Goal: Task Accomplishment & Management: Manage account settings

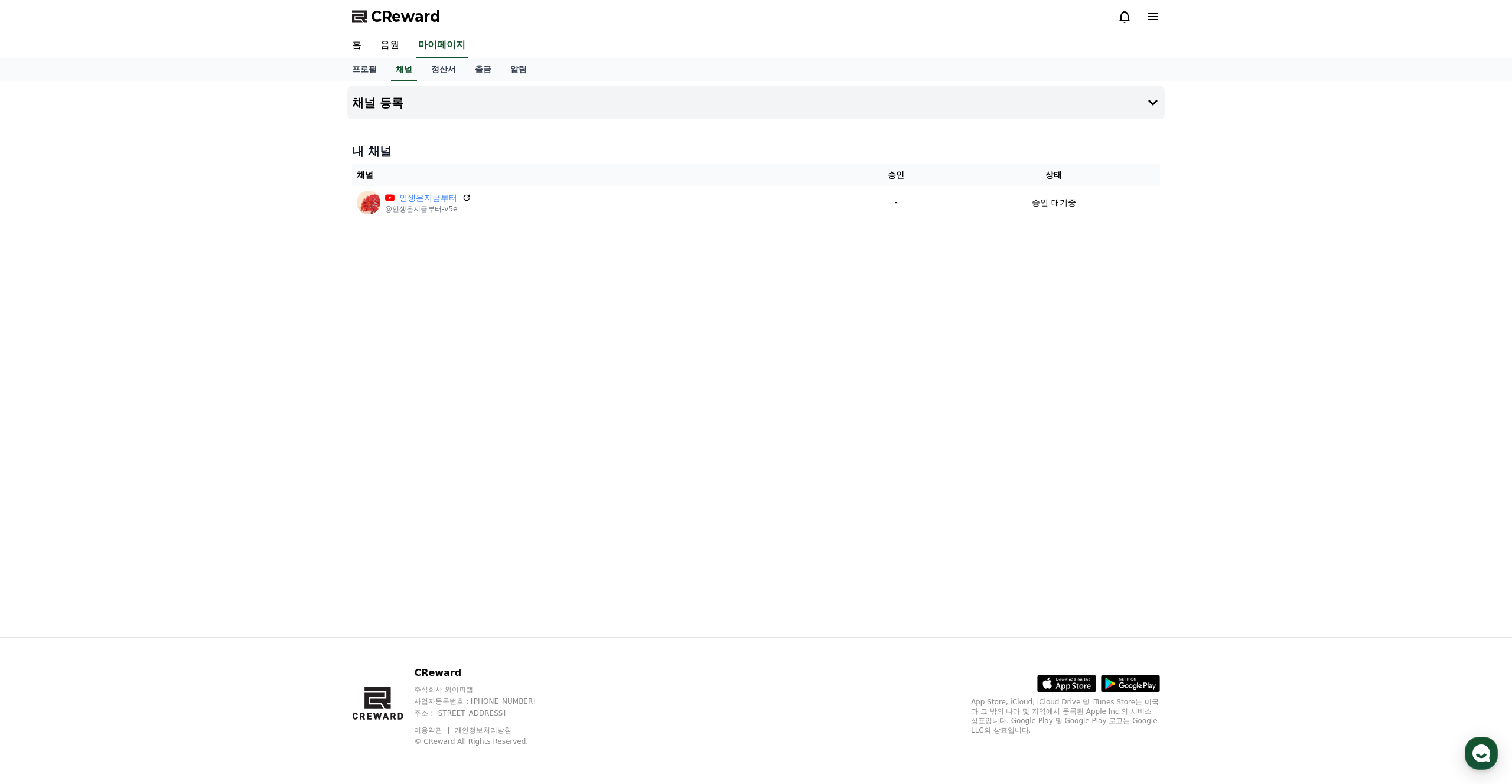
click at [621, 360] on div "채널 등록 내 채널 채널 승인 상태 인생은지금부터 @인생은지금부터-v5e - 승인 대기중" at bounding box center [756, 359] width 827 height 555
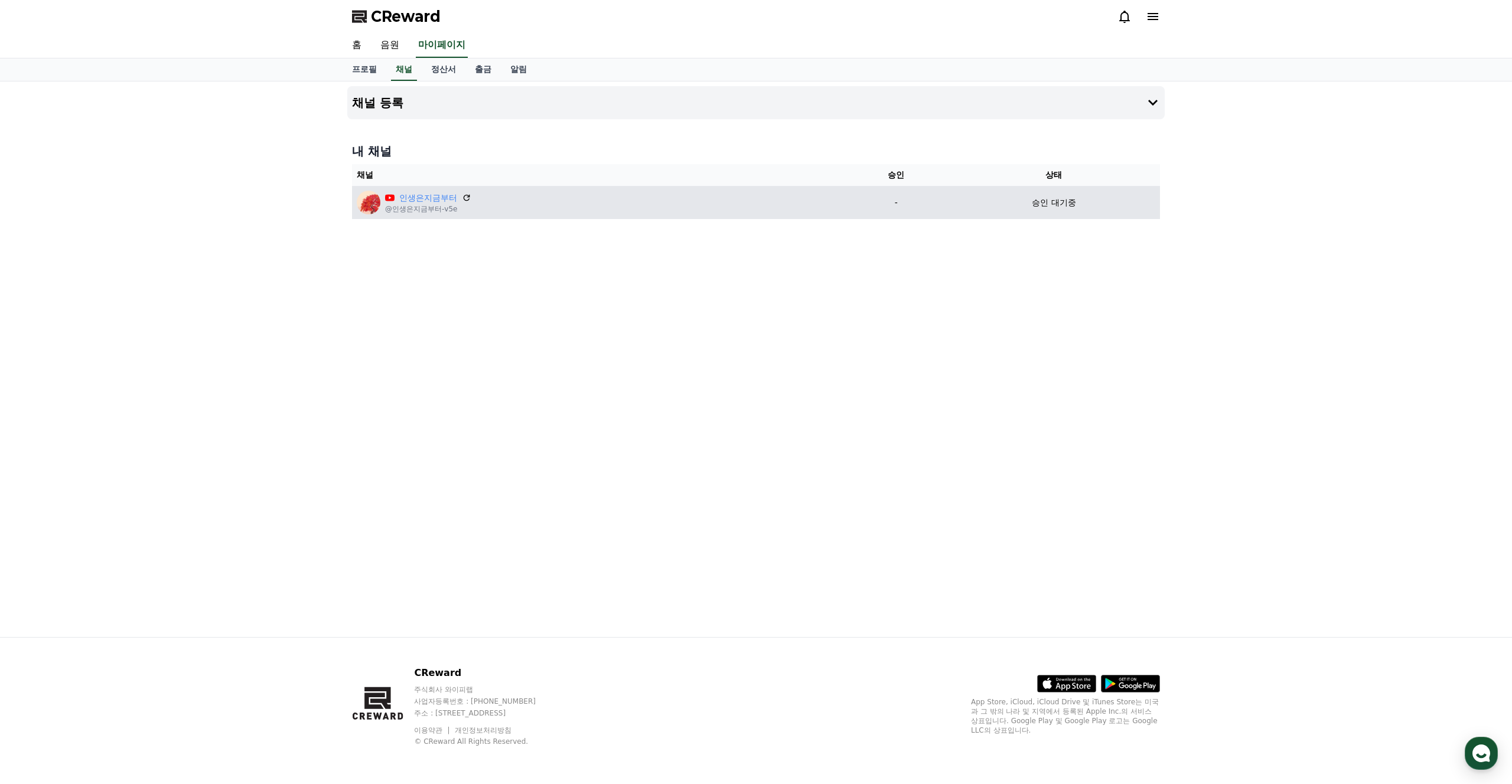
click at [1043, 205] on p "승인 대기중" at bounding box center [1053, 203] width 44 height 12
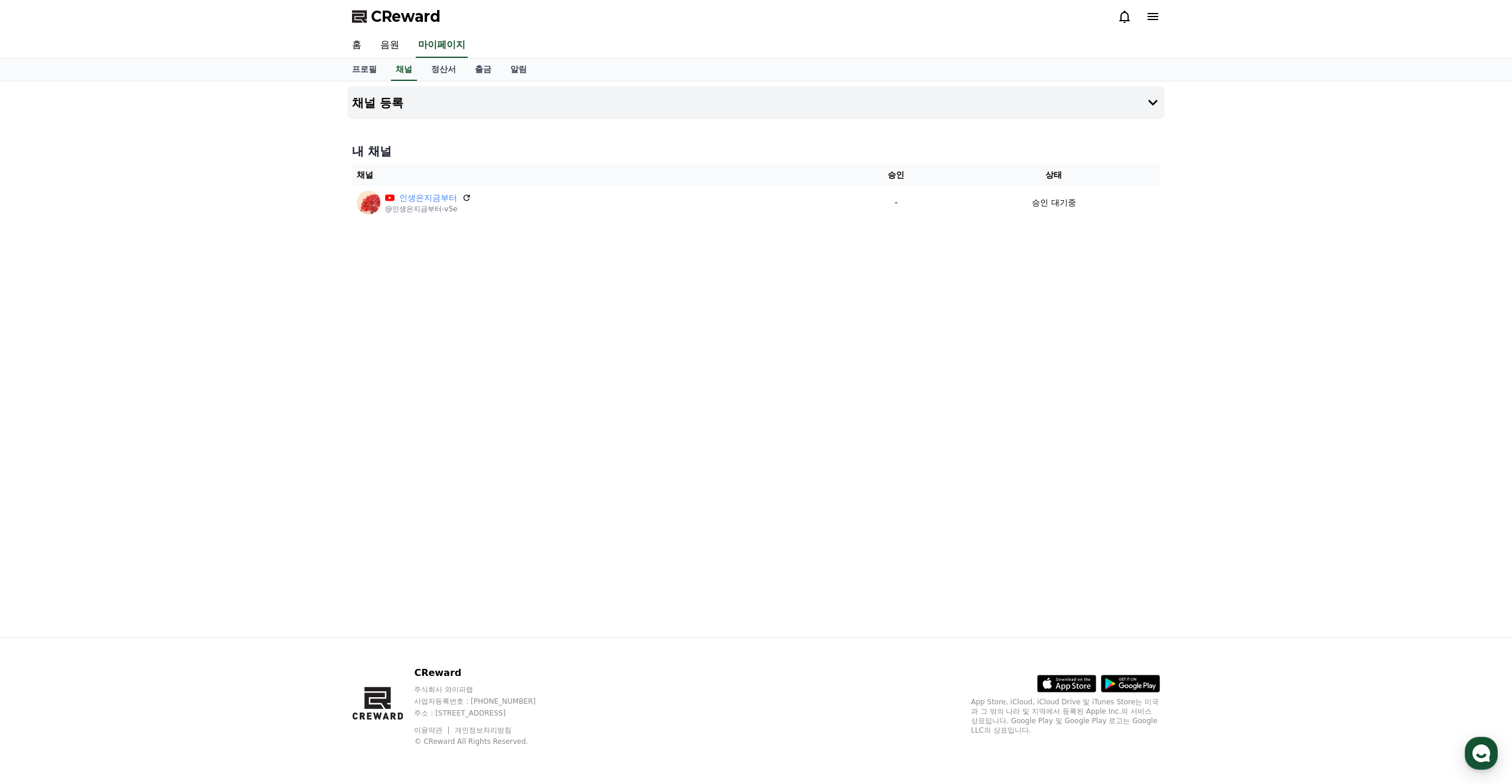
drag, startPoint x: 955, startPoint y: 309, endPoint x: 816, endPoint y: 272, distance: 143.8
click at [945, 304] on div "채널 등록 내 채널 채널 승인 상태 인생은지금부터 @인생은지금부터-v5e - 승인 대기중" at bounding box center [756, 359] width 827 height 555
click at [1154, 12] on icon at bounding box center [1153, 16] width 14 height 14
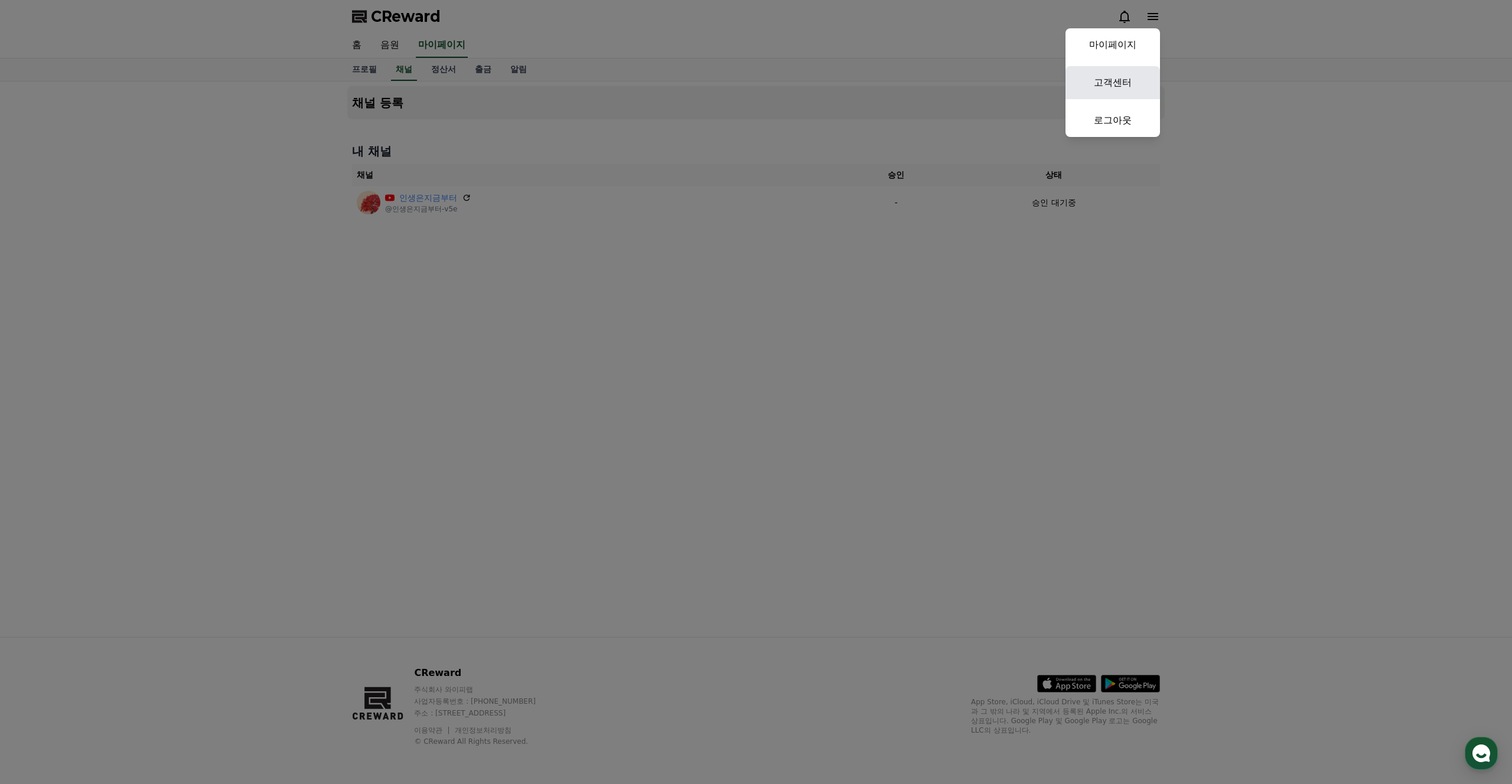
click at [1116, 85] on link "고객센터" at bounding box center [1112, 82] width 95 height 33
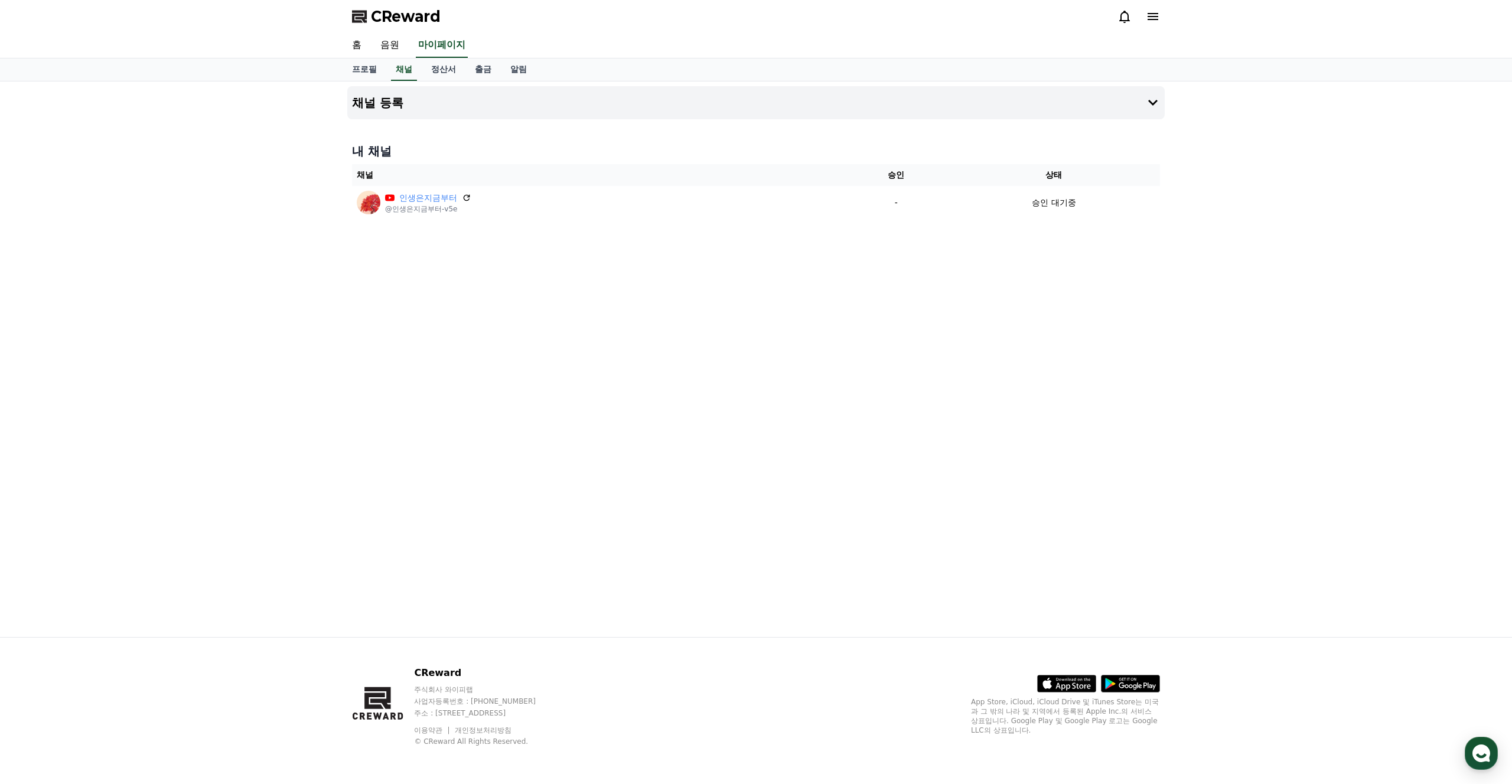
click at [1148, 14] on icon at bounding box center [1153, 16] width 14 height 14
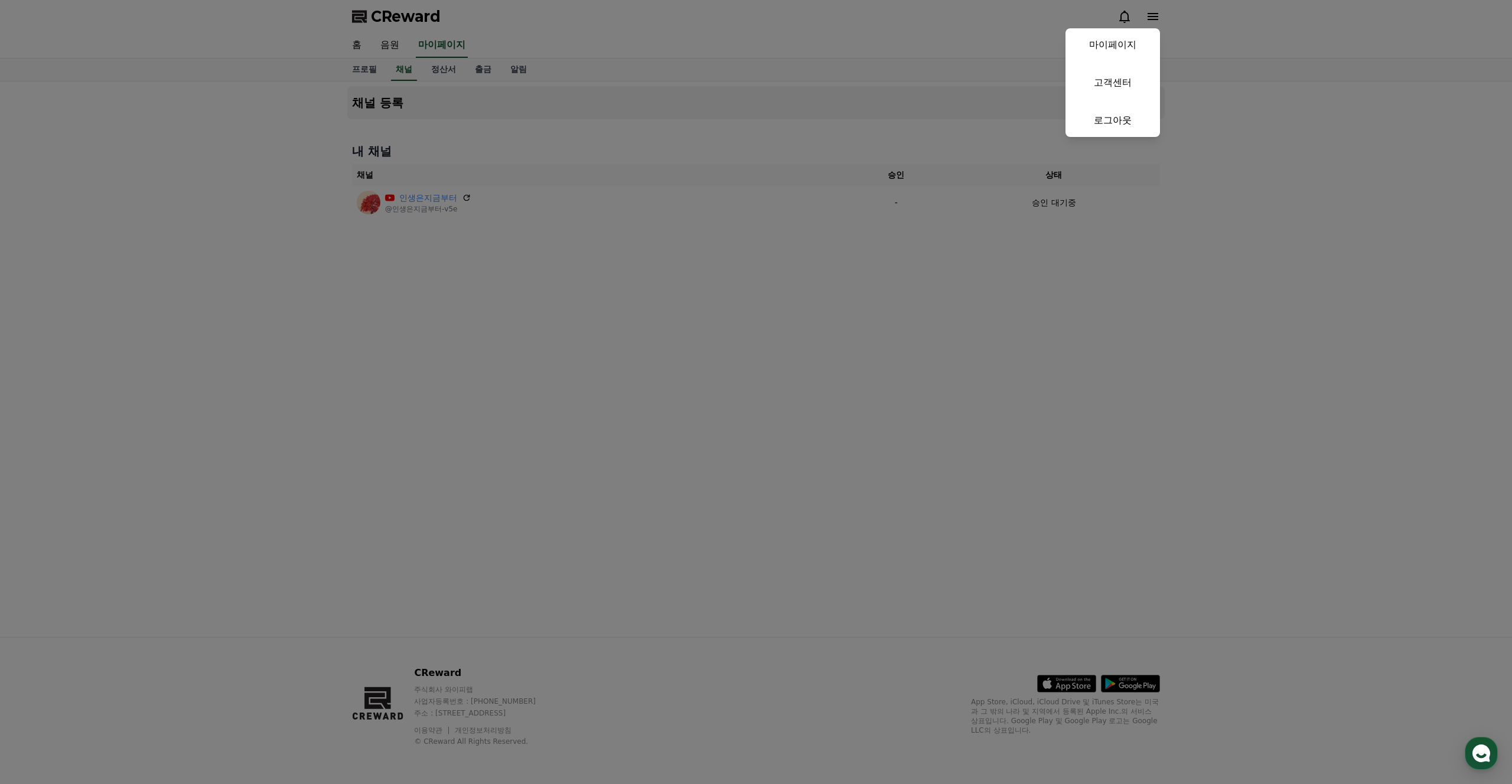
click at [1129, 13] on button "close" at bounding box center [756, 392] width 1512 height 784
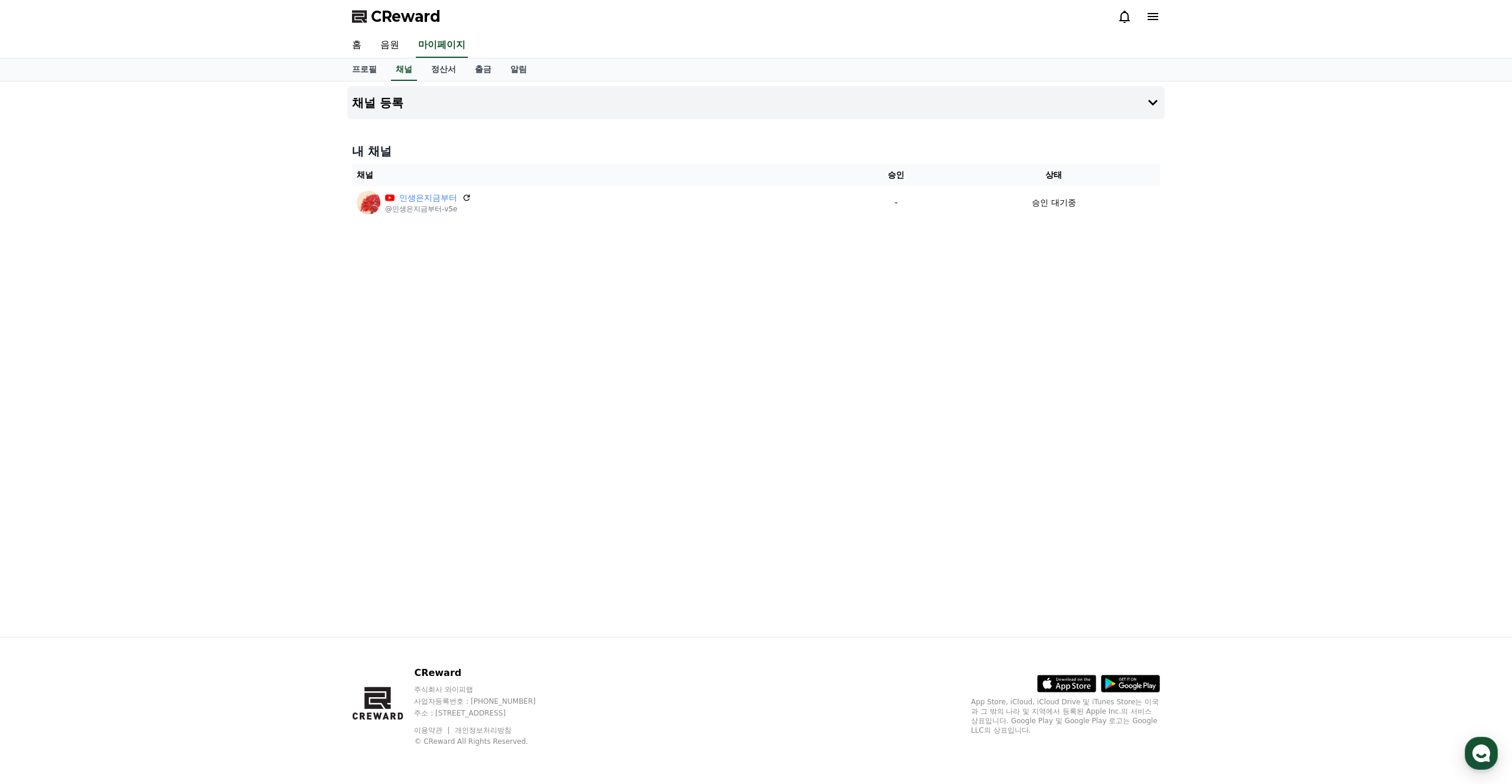
click at [1129, 13] on icon at bounding box center [1125, 16] width 14 height 14
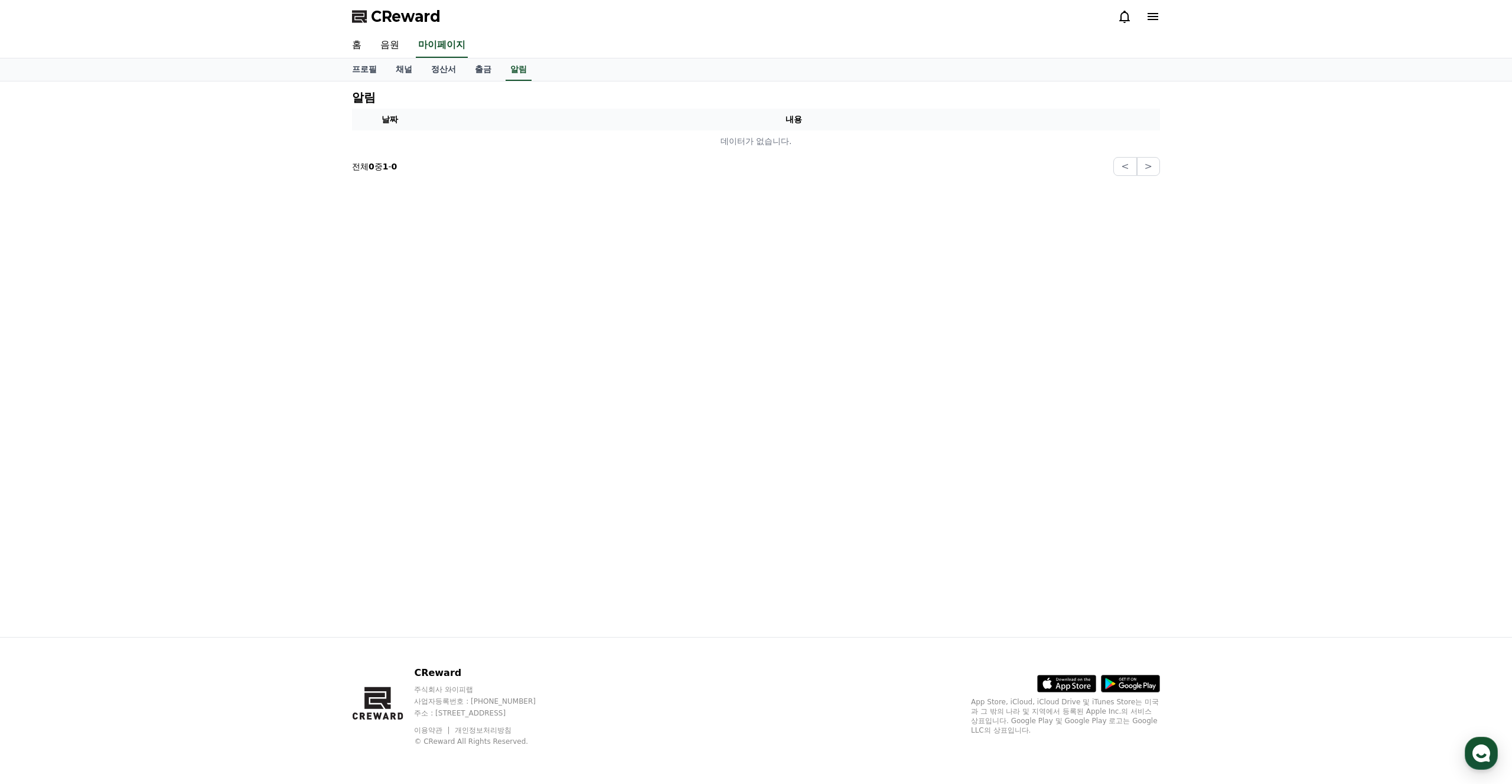
click at [1118, 29] on div "CReward" at bounding box center [756, 16] width 827 height 33
click at [1123, 16] on icon at bounding box center [1125, 16] width 14 height 14
click at [359, 44] on link "홈" at bounding box center [356, 46] width 28 height 25
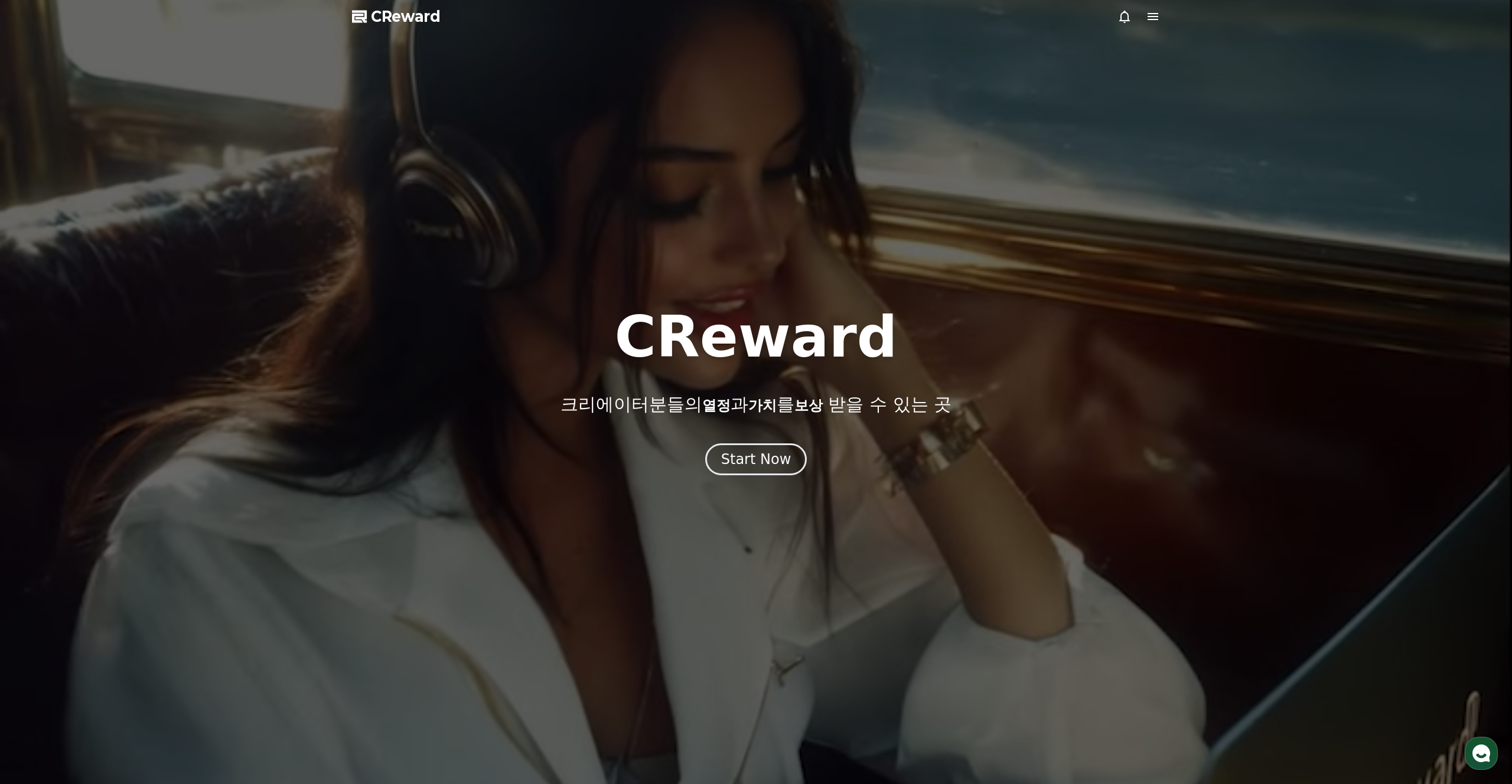
click at [1131, 12] on div at bounding box center [1138, 16] width 42 height 14
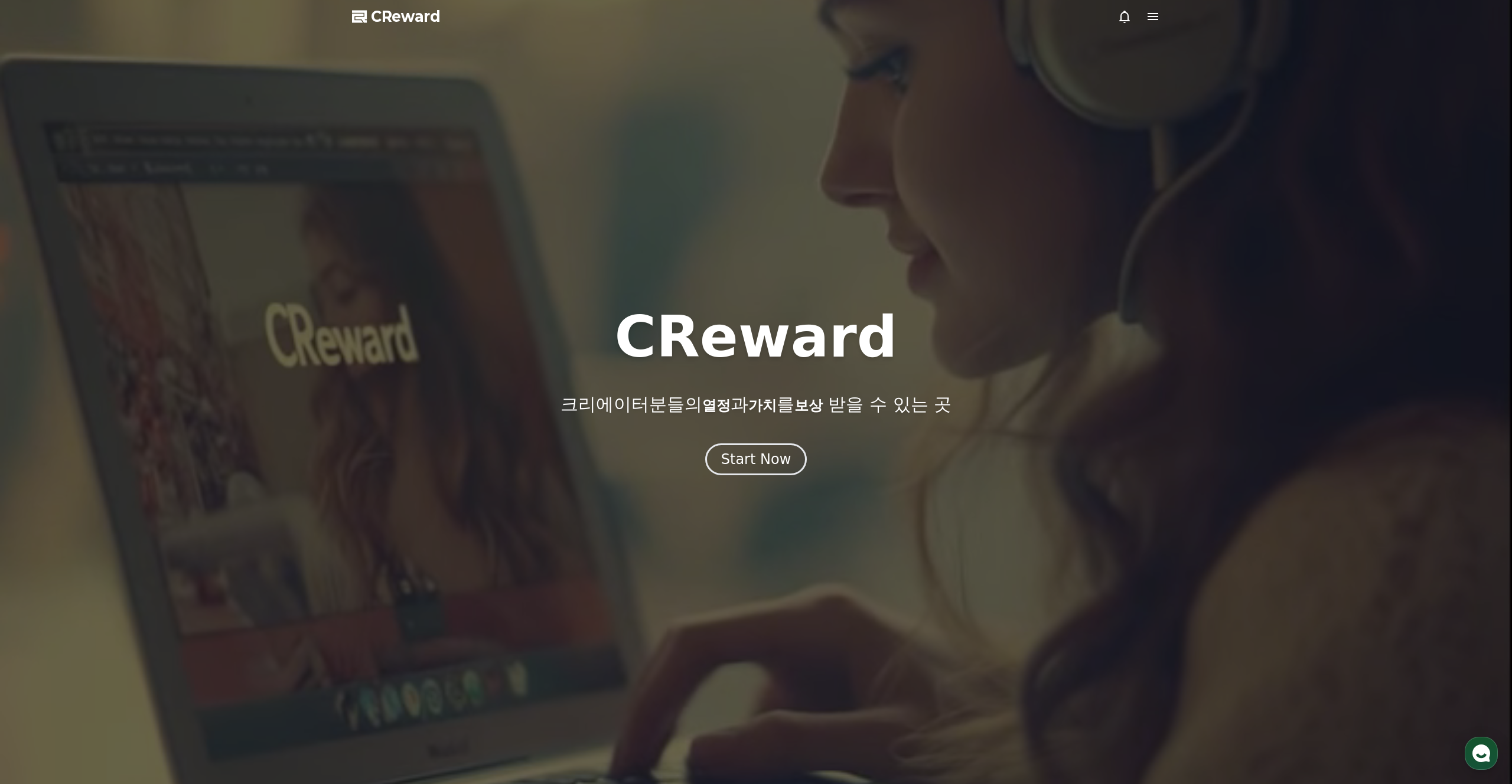
click at [1154, 16] on icon at bounding box center [1153, 16] width 10 height 7
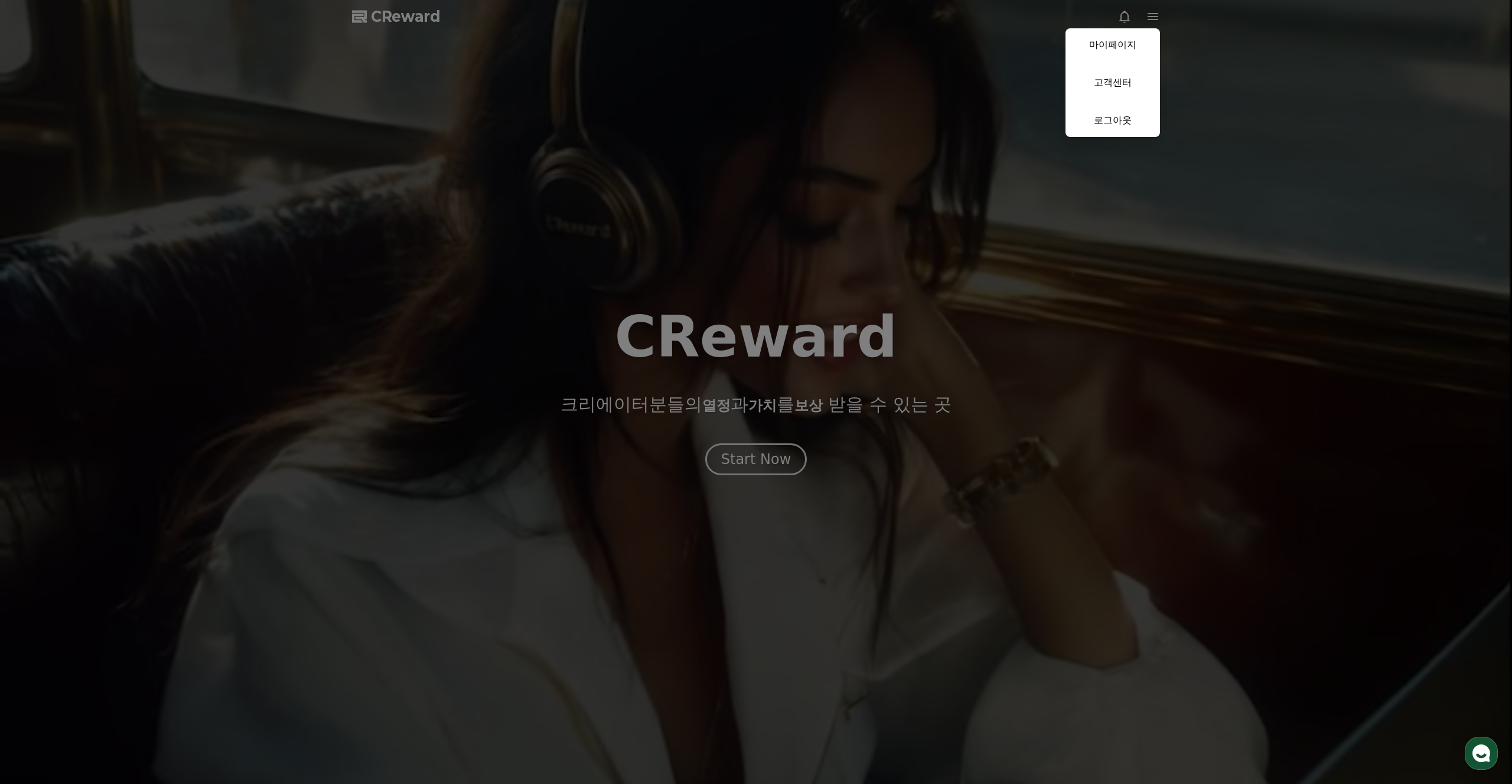
click at [1154, 16] on button "close" at bounding box center [756, 392] width 1512 height 784
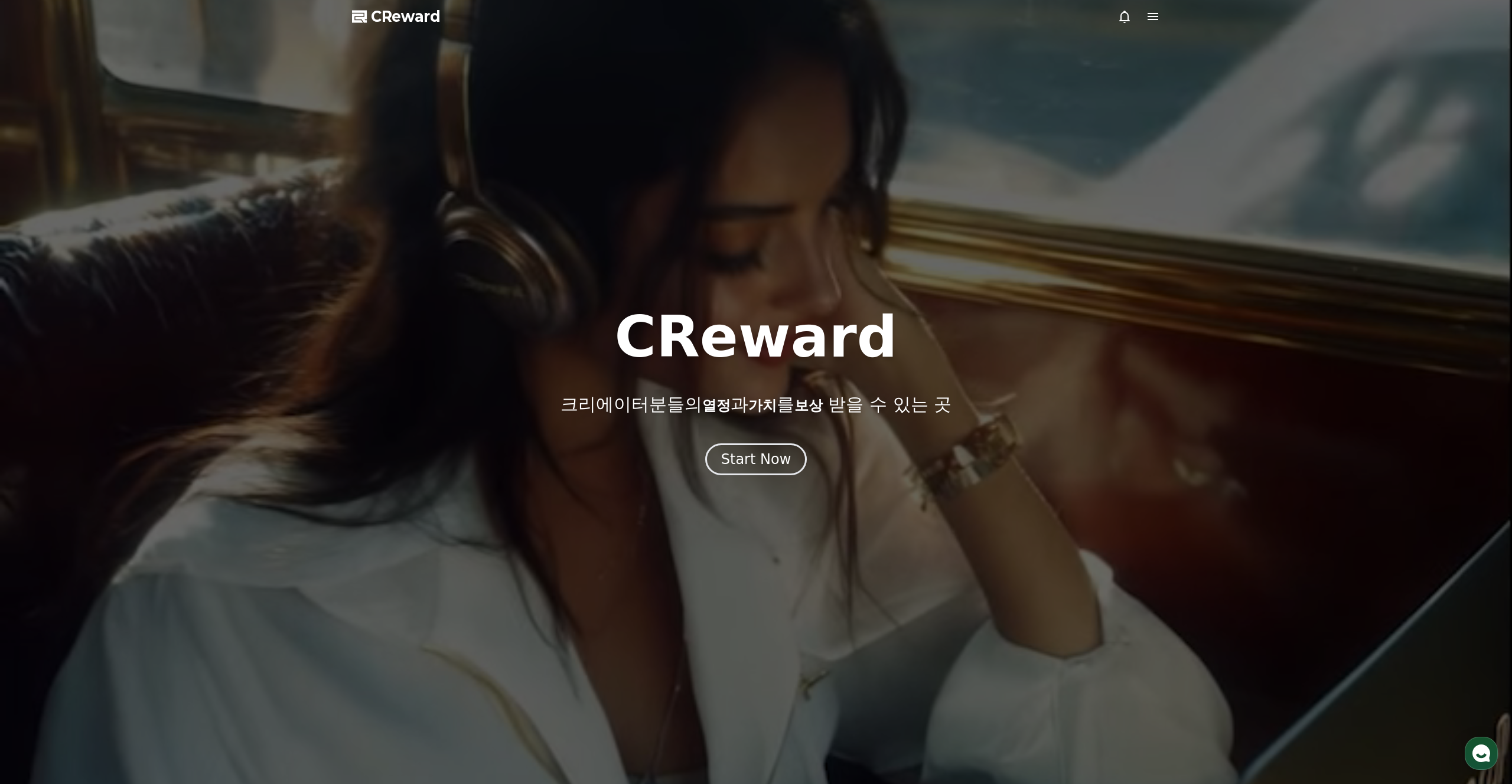
click at [819, 122] on div at bounding box center [756, 392] width 1512 height 784
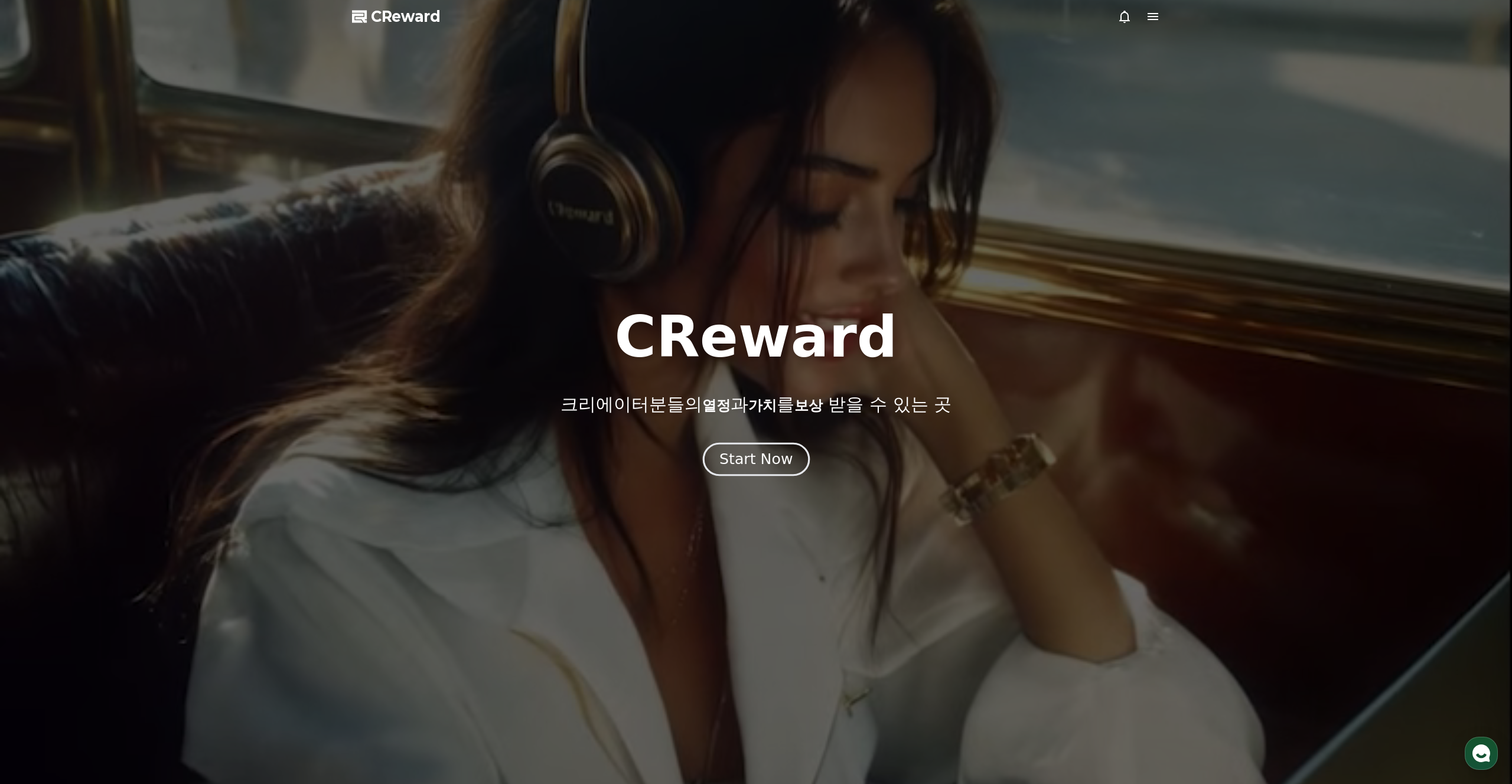
click at [778, 452] on div "Start Now" at bounding box center [756, 459] width 73 height 20
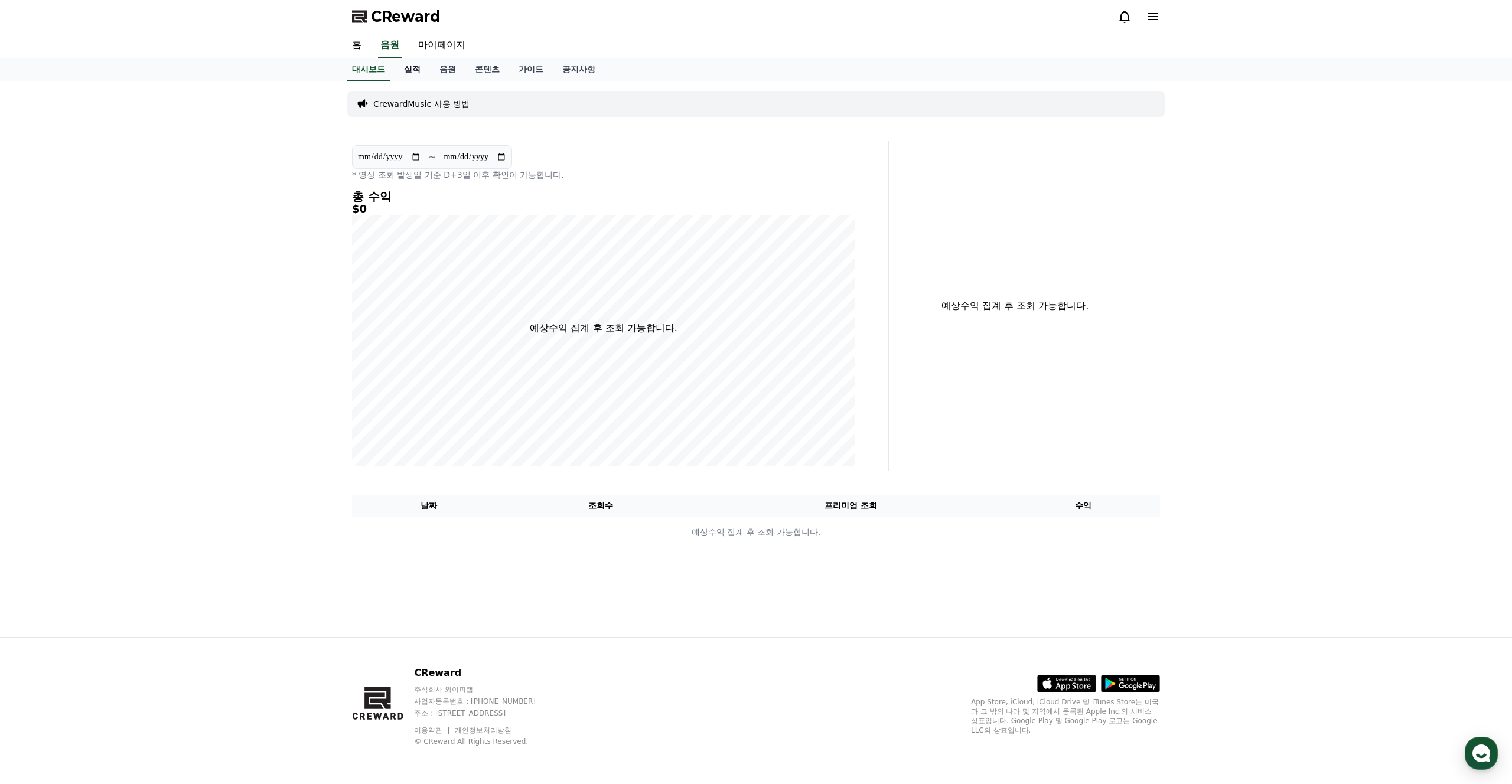
click at [401, 73] on link "실적" at bounding box center [412, 70] width 35 height 22
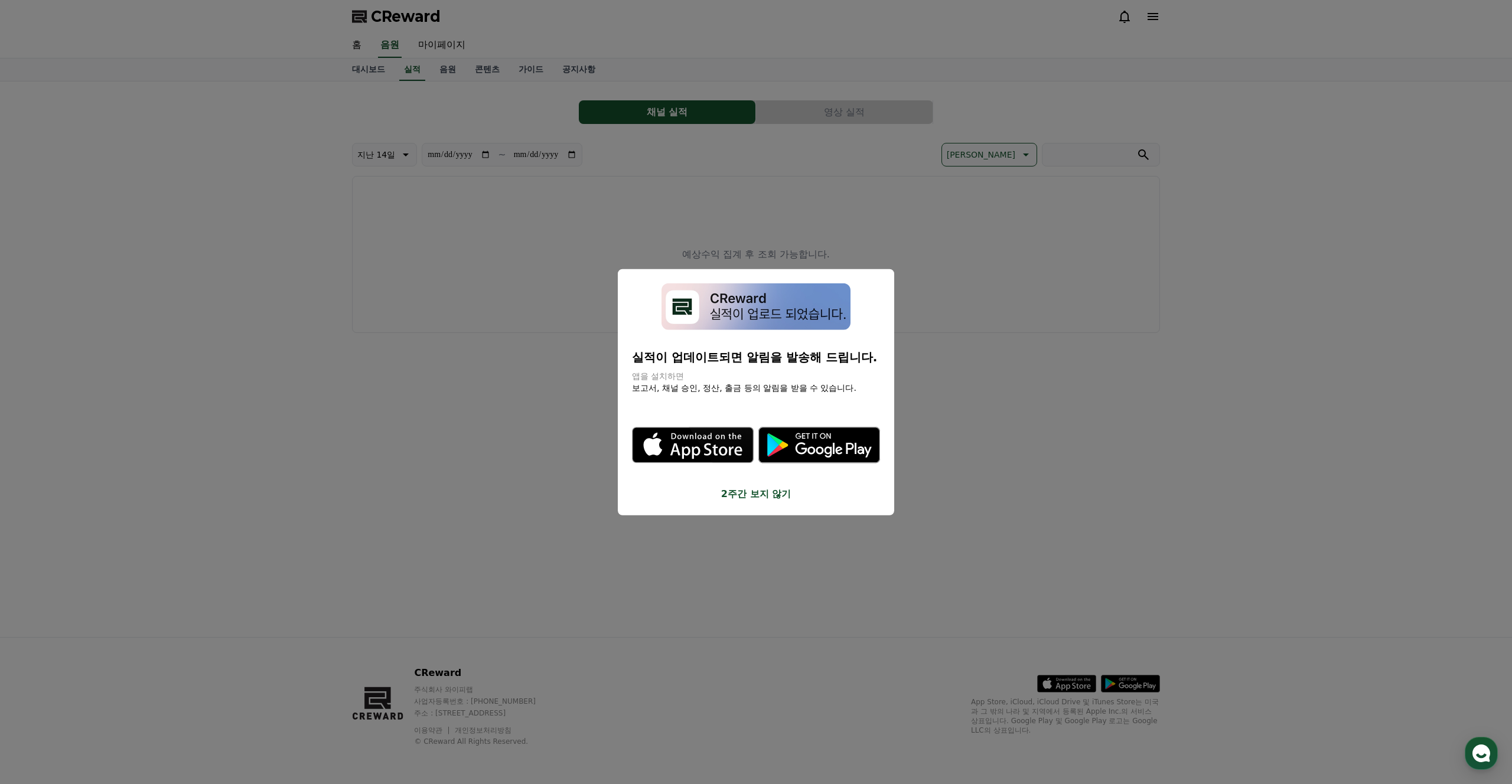
click at [522, 485] on button "close modal" at bounding box center [756, 392] width 1512 height 784
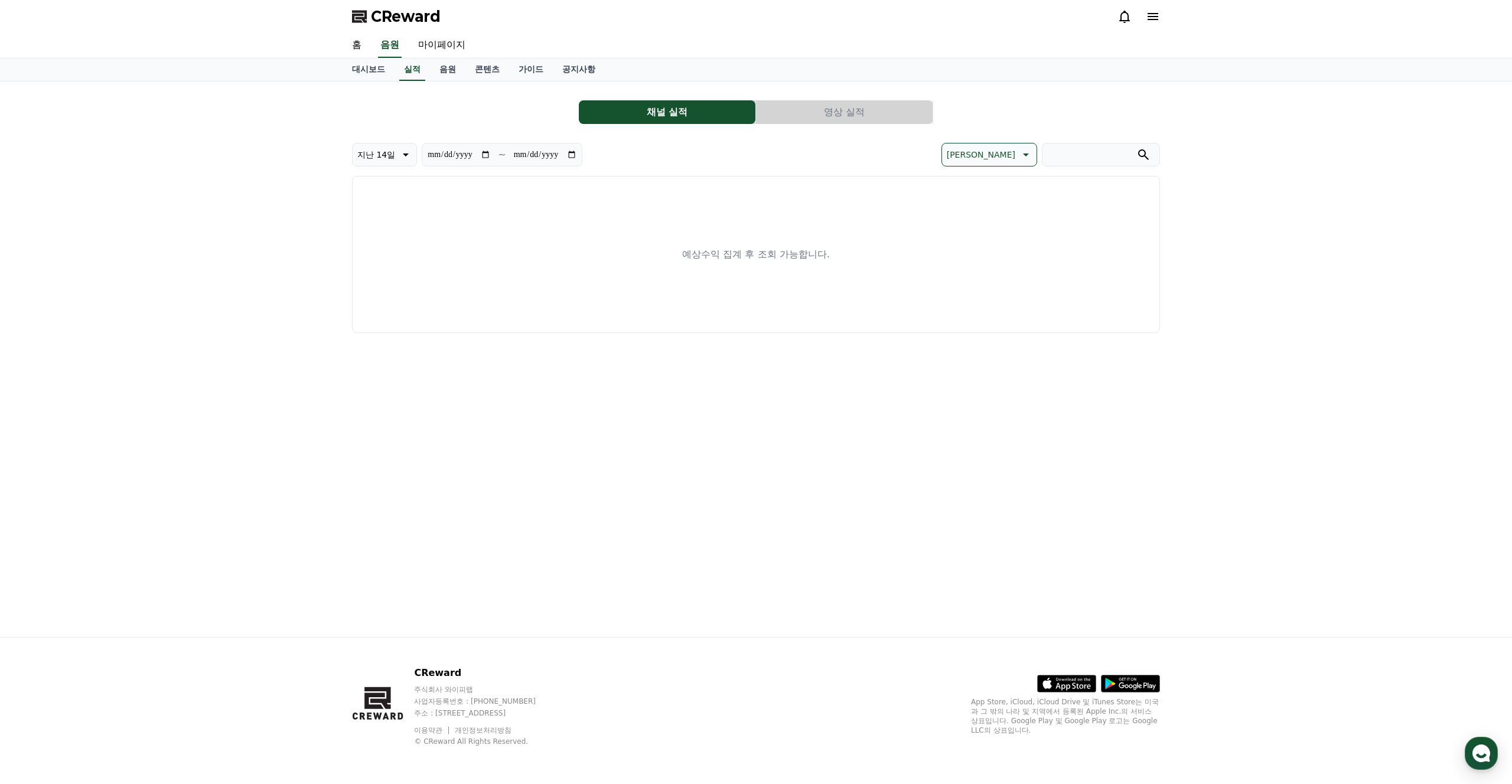
click at [881, 116] on button "영상 실적" at bounding box center [844, 112] width 177 height 23
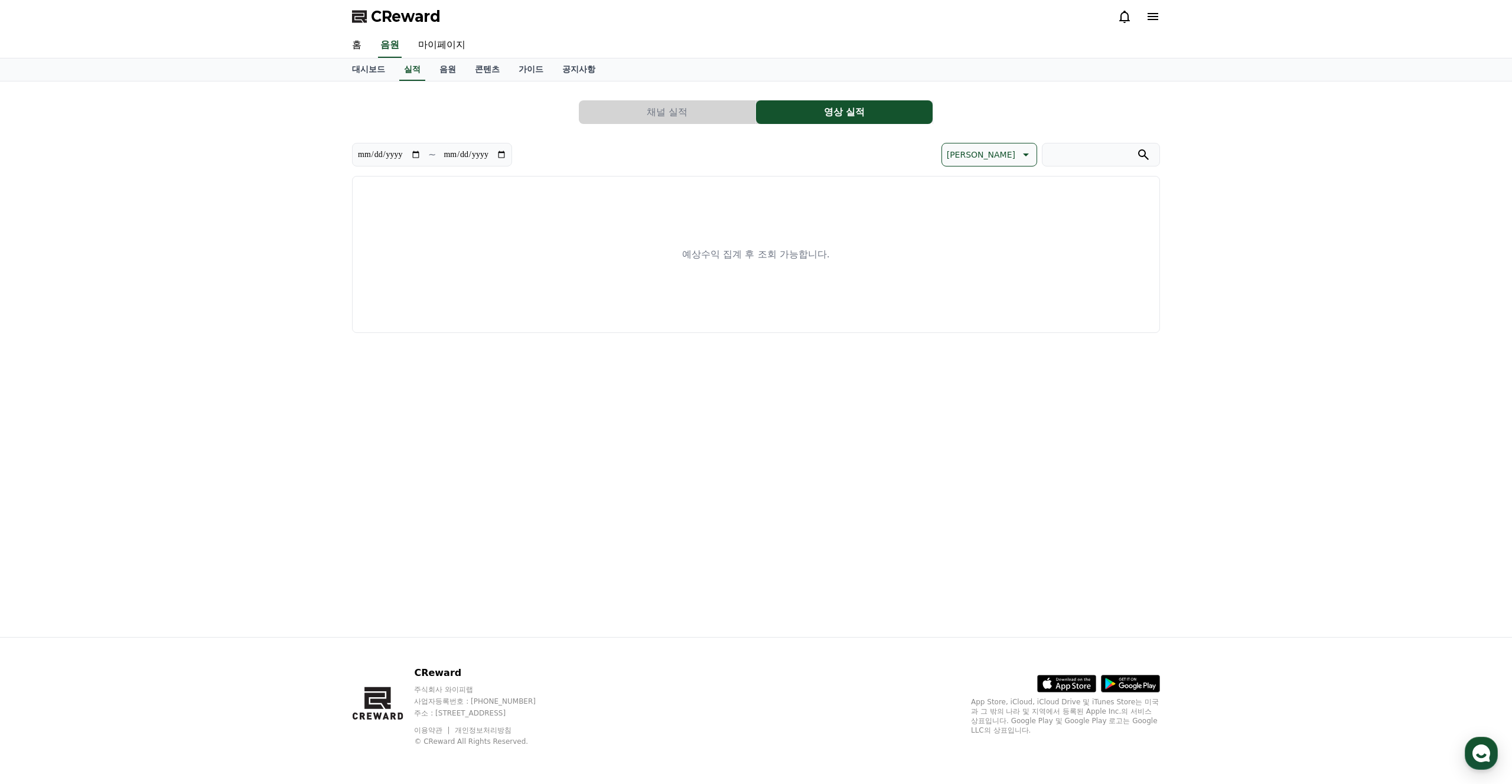
click at [690, 116] on button "채널 실적" at bounding box center [667, 112] width 177 height 23
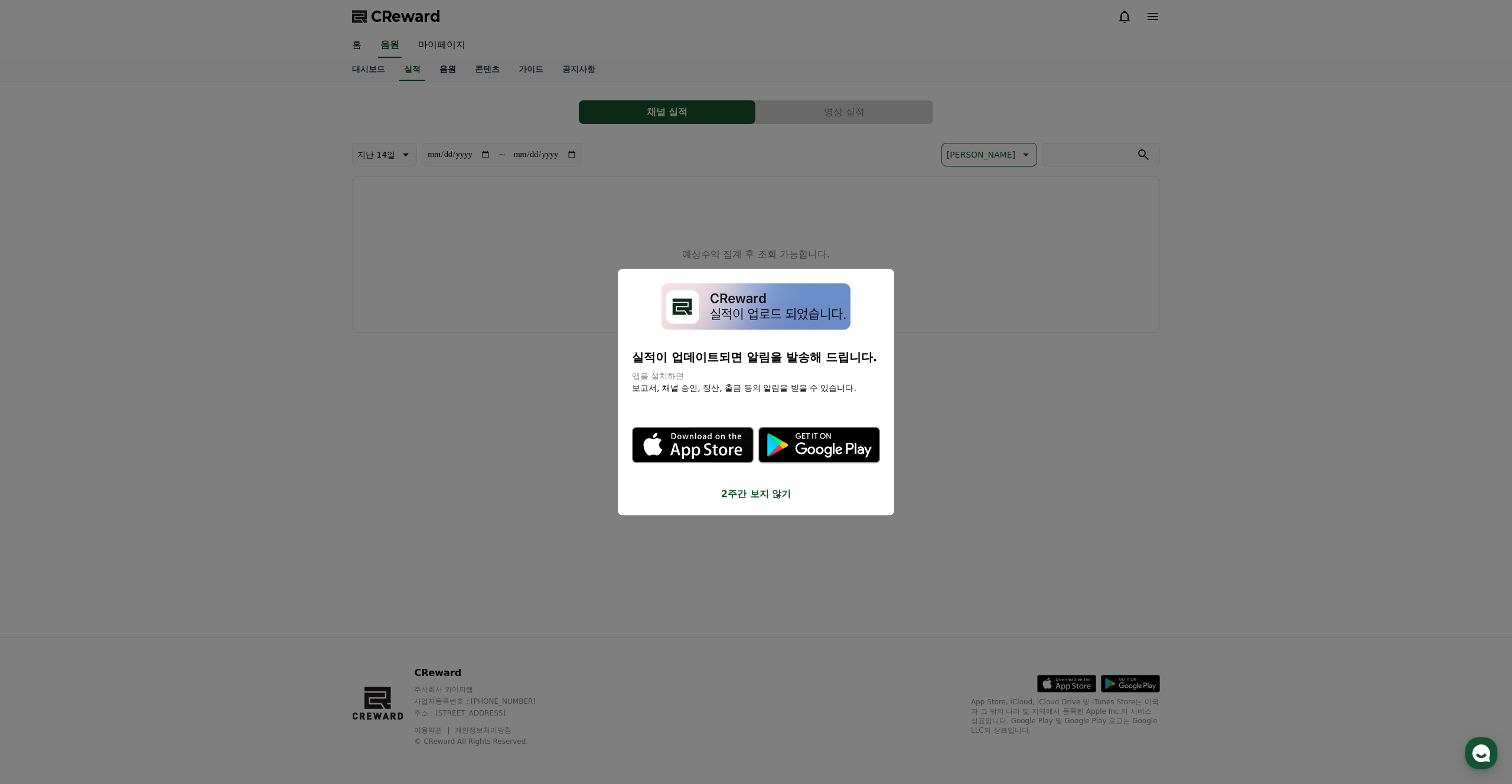
click at [454, 67] on button "close modal" at bounding box center [756, 392] width 1512 height 784
click at [435, 67] on link "음원" at bounding box center [447, 70] width 35 height 22
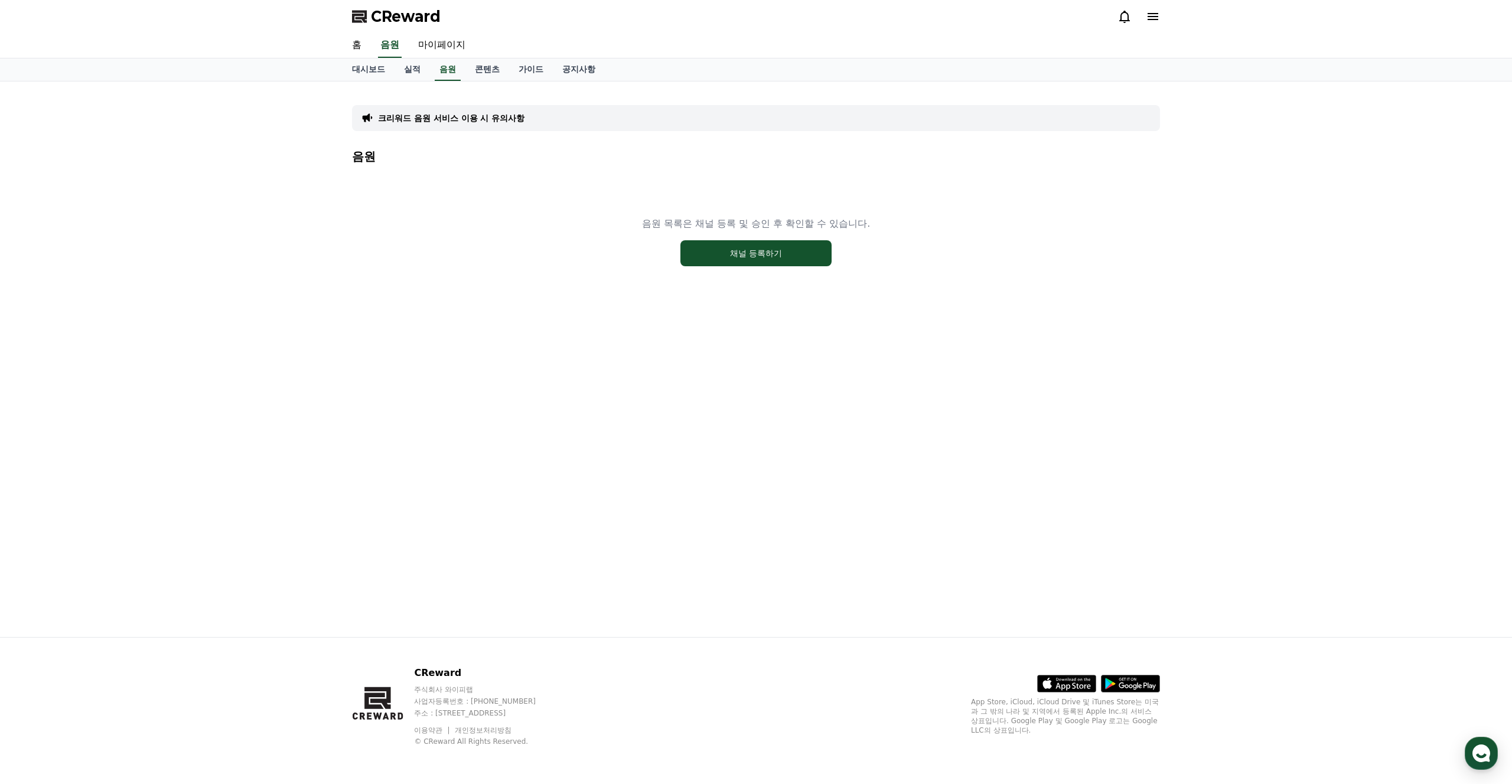
click at [559, 313] on div "음원 목록은 채널 등록 및 승인 후 확인할 수 있습니다. 채널 등록하기" at bounding box center [756, 241] width 808 height 147
click at [1150, 18] on icon at bounding box center [1153, 16] width 14 height 14
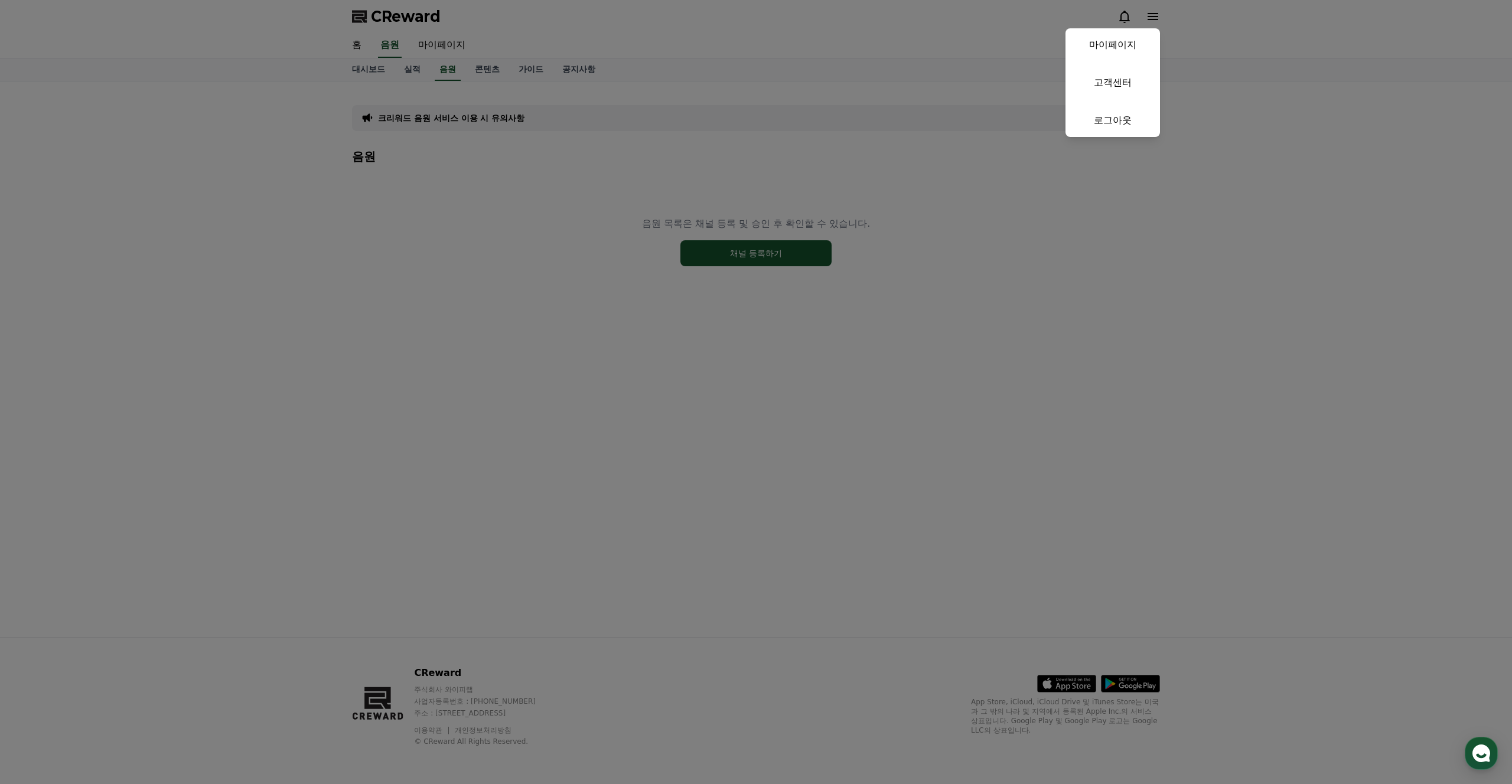
drag, startPoint x: 707, startPoint y: 128, endPoint x: 685, endPoint y: 124, distance: 22.4
click at [705, 127] on button "close" at bounding box center [756, 392] width 1512 height 784
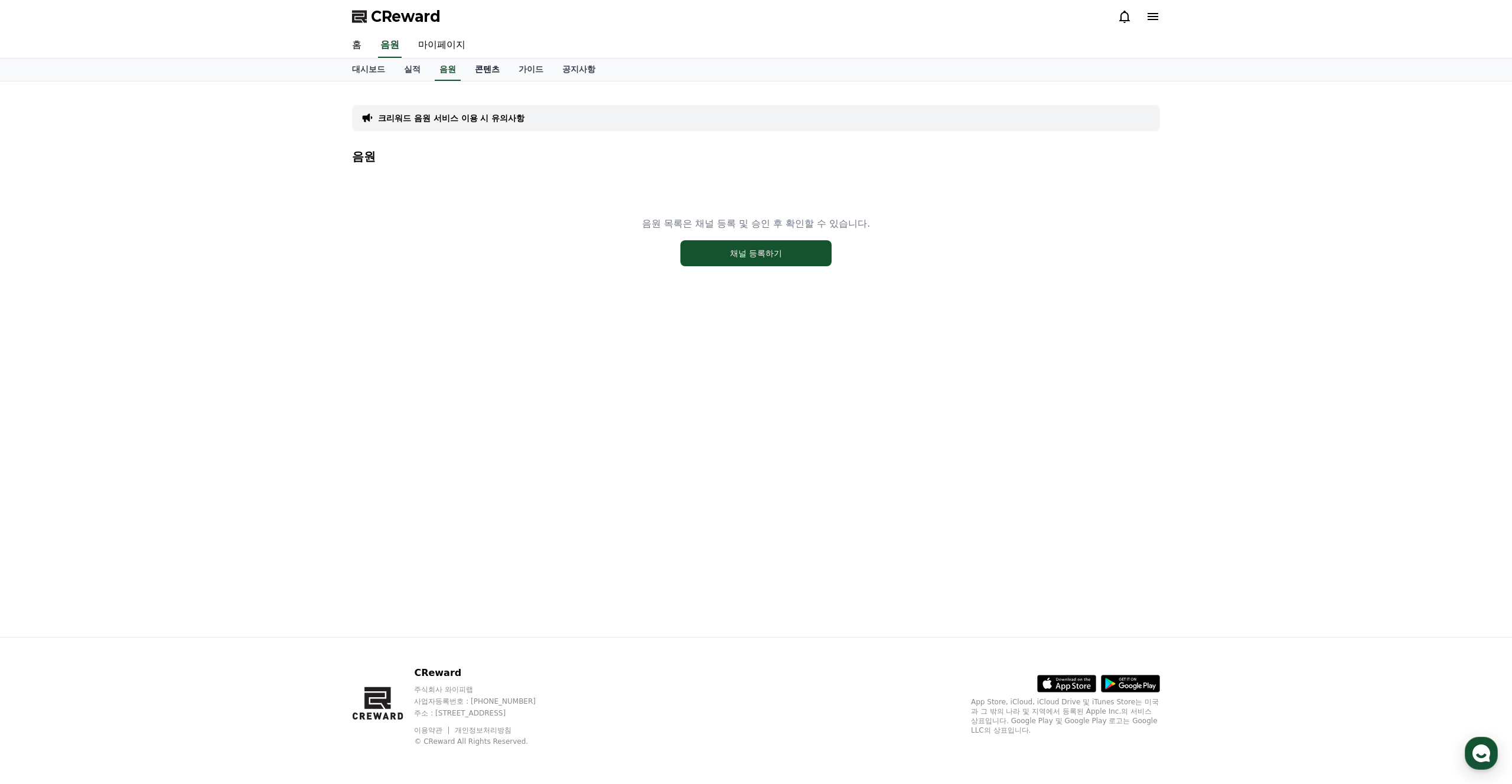
click at [492, 68] on link "콘텐츠" at bounding box center [487, 70] width 44 height 22
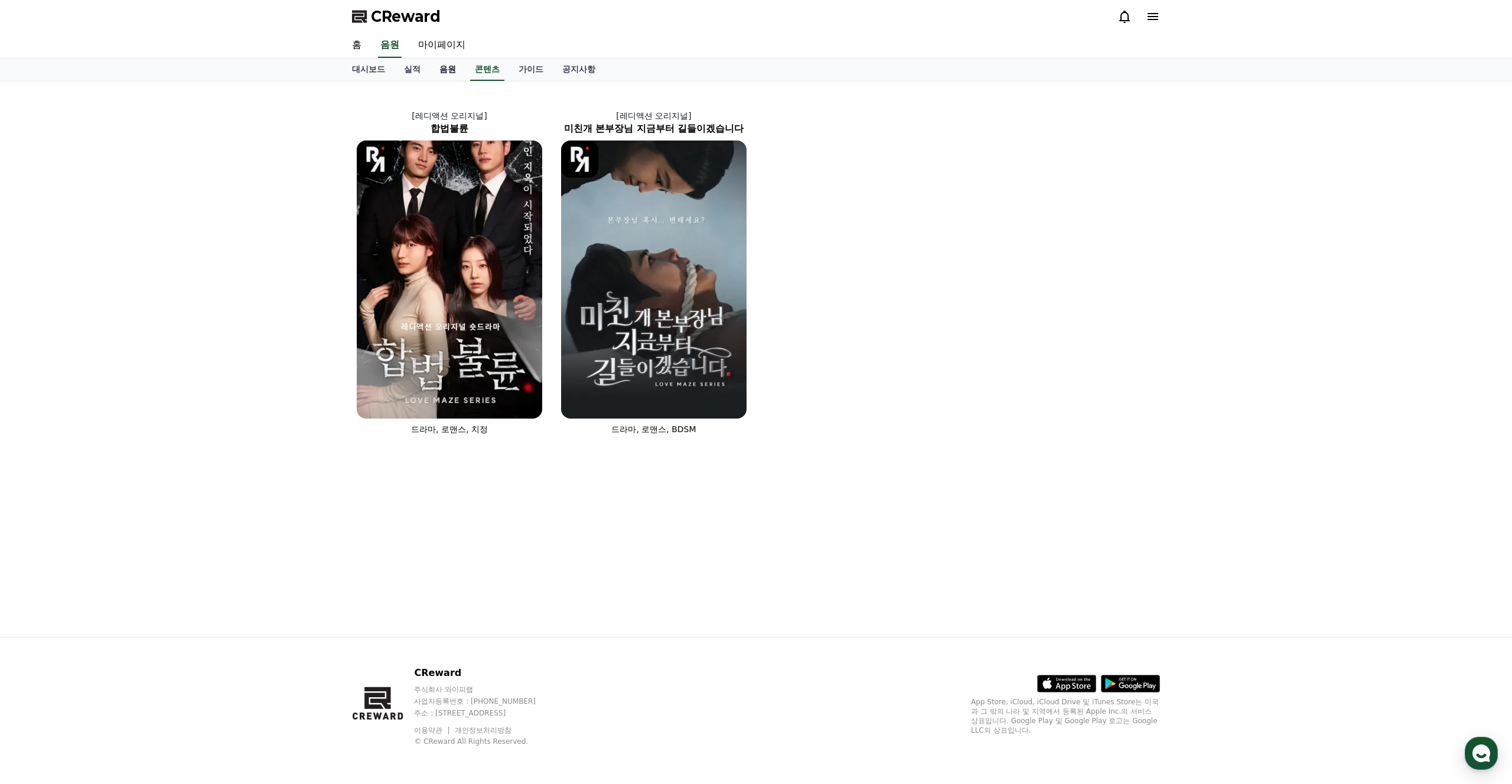
click at [436, 68] on link "음원" at bounding box center [447, 70] width 35 height 22
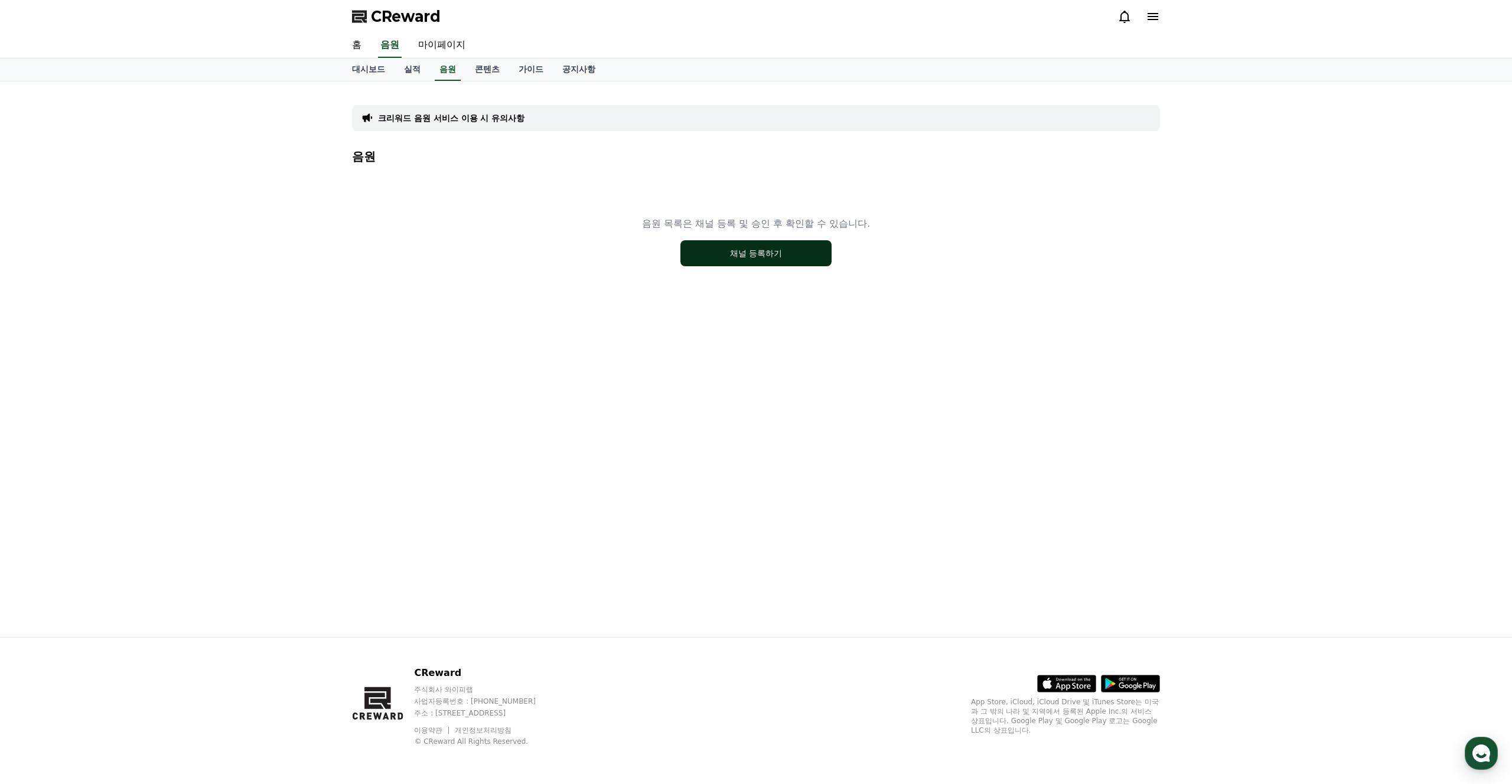
click at [750, 249] on button "채널 등록하기" at bounding box center [756, 254] width 151 height 26
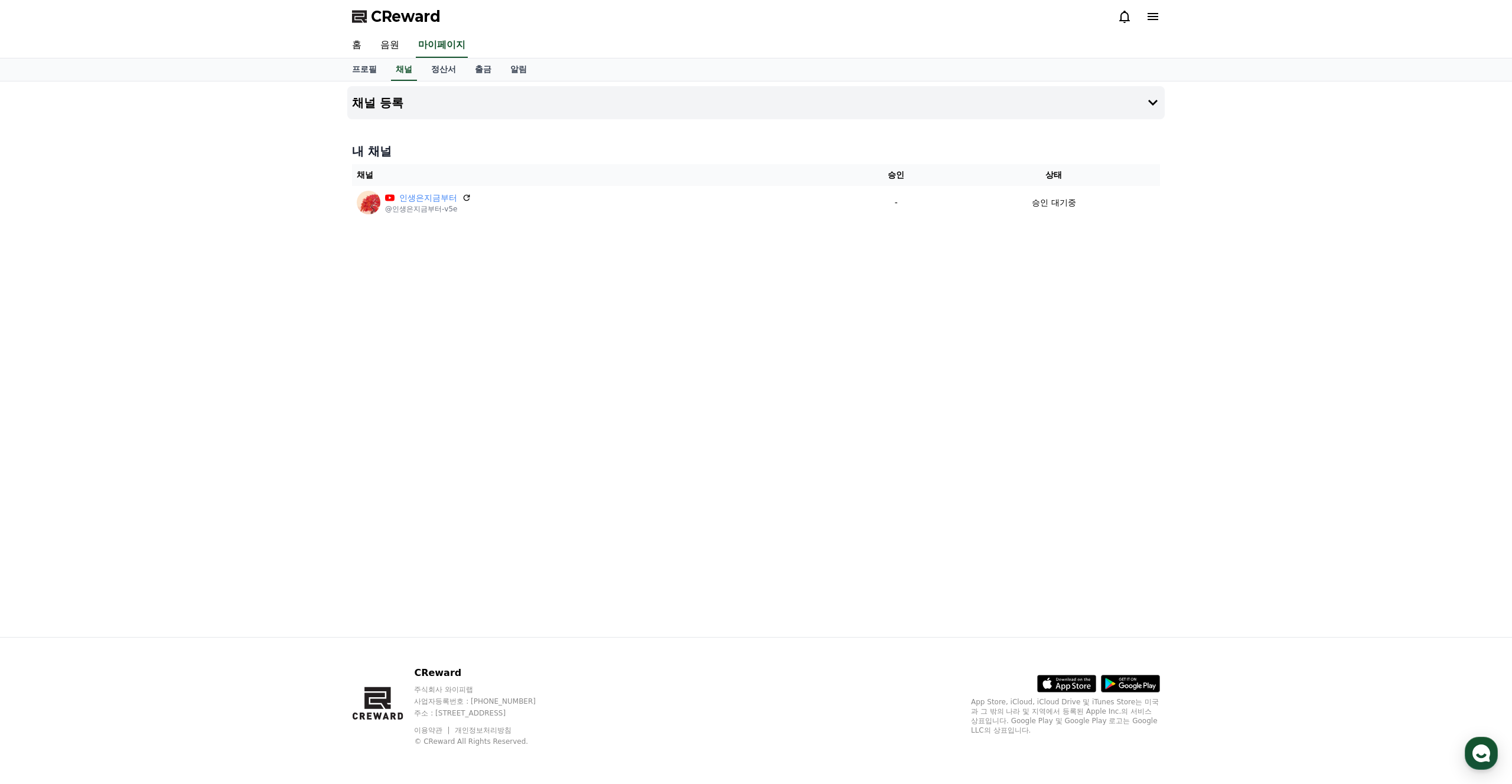
drag, startPoint x: 643, startPoint y: 308, endPoint x: 623, endPoint y: 300, distance: 21.5
click at [642, 308] on div "채널 등록 내 채널 채널 승인 상태 인생은지금부터 @인생은지금부터-v5e - 승인 대기중" at bounding box center [756, 359] width 827 height 555
click at [637, 443] on div "채널 등록 내 채널 채널 승인 상태 인생은지금부터 @인생은지금부터-v5e - 승인 대기중" at bounding box center [756, 359] width 827 height 555
